Goal: Transaction & Acquisition: Purchase product/service

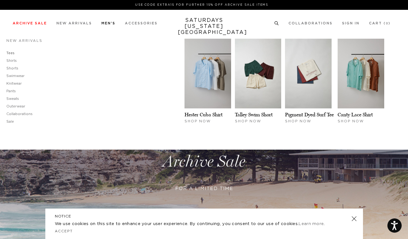
click at [8, 51] on link "Tees" at bounding box center [10, 52] width 8 height 3
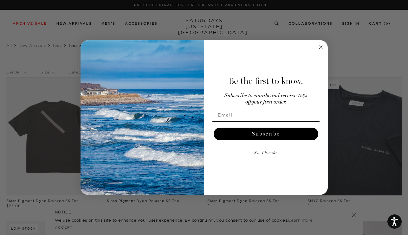
click at [319, 45] on circle "Close dialog" at bounding box center [320, 47] width 7 height 7
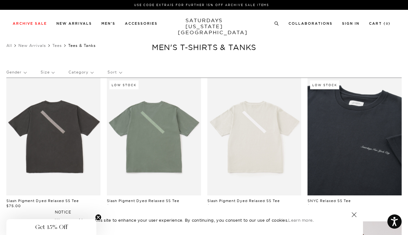
click at [111, 72] on p "Sort" at bounding box center [114, 72] width 14 height 15
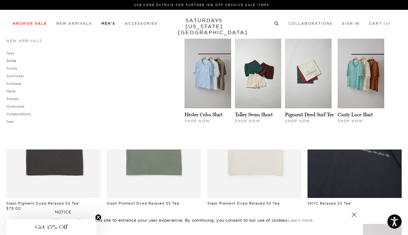
click at [14, 62] on link "Shirts" at bounding box center [11, 61] width 10 height 4
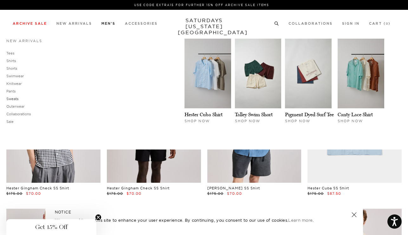
click at [12, 100] on link "Sweats" at bounding box center [12, 99] width 12 height 4
